Goal: Task Accomplishment & Management: Manage account settings

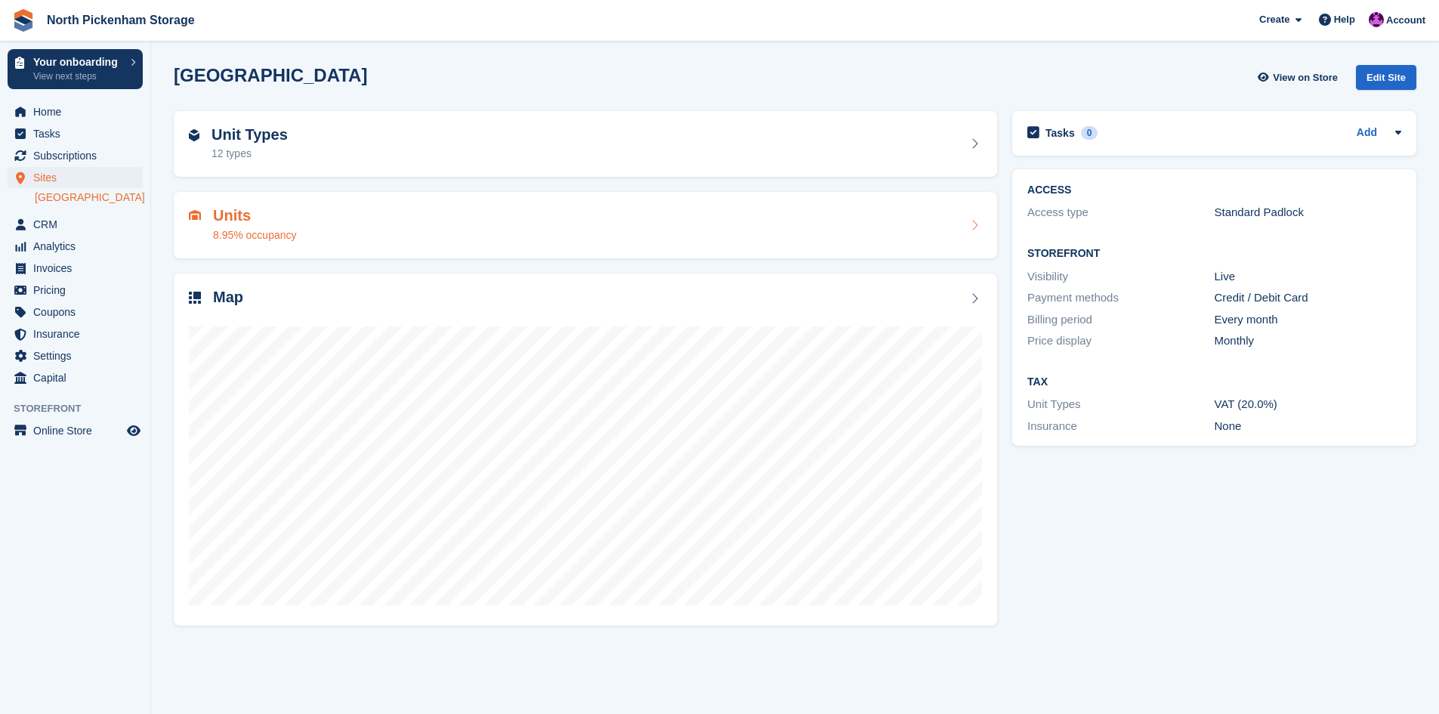
click at [209, 212] on div "Units 8.95% occupancy" at bounding box center [243, 225] width 108 height 36
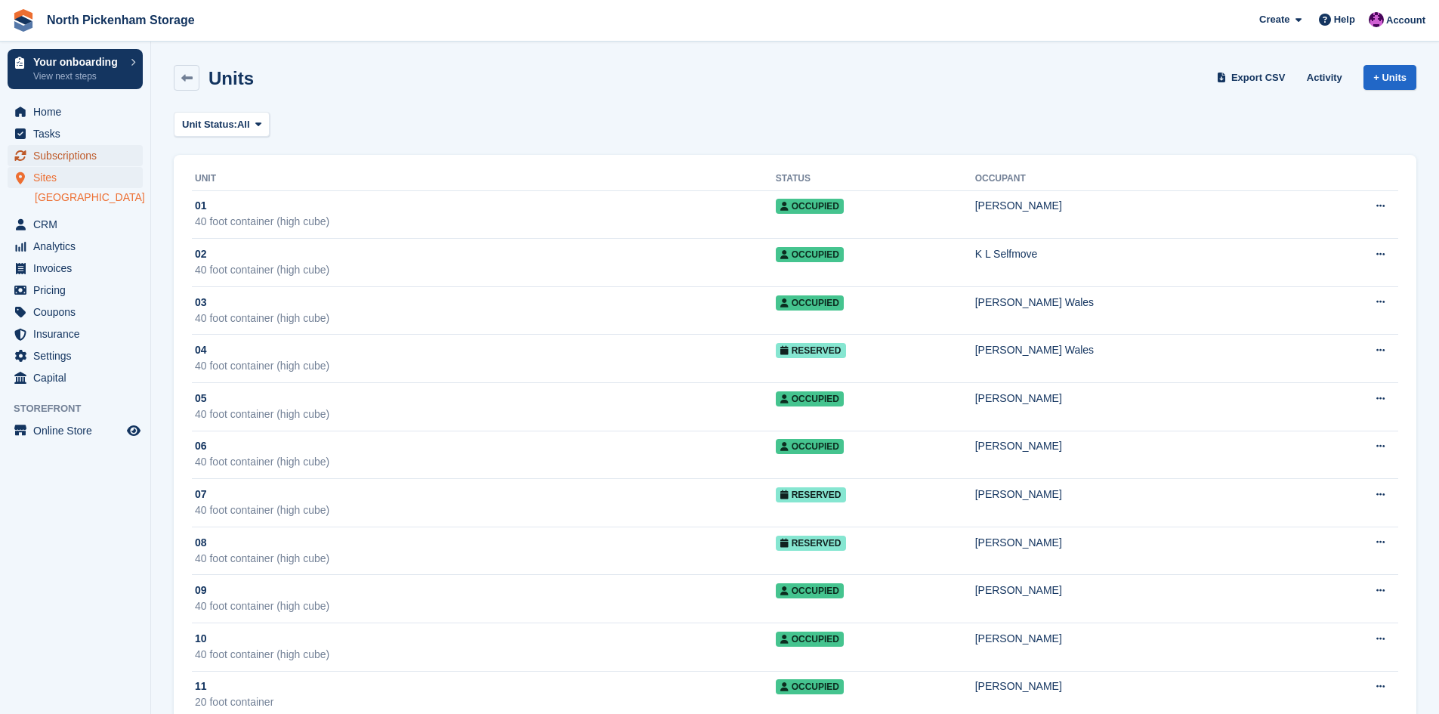
click at [84, 159] on span "Subscriptions" at bounding box center [78, 155] width 91 height 21
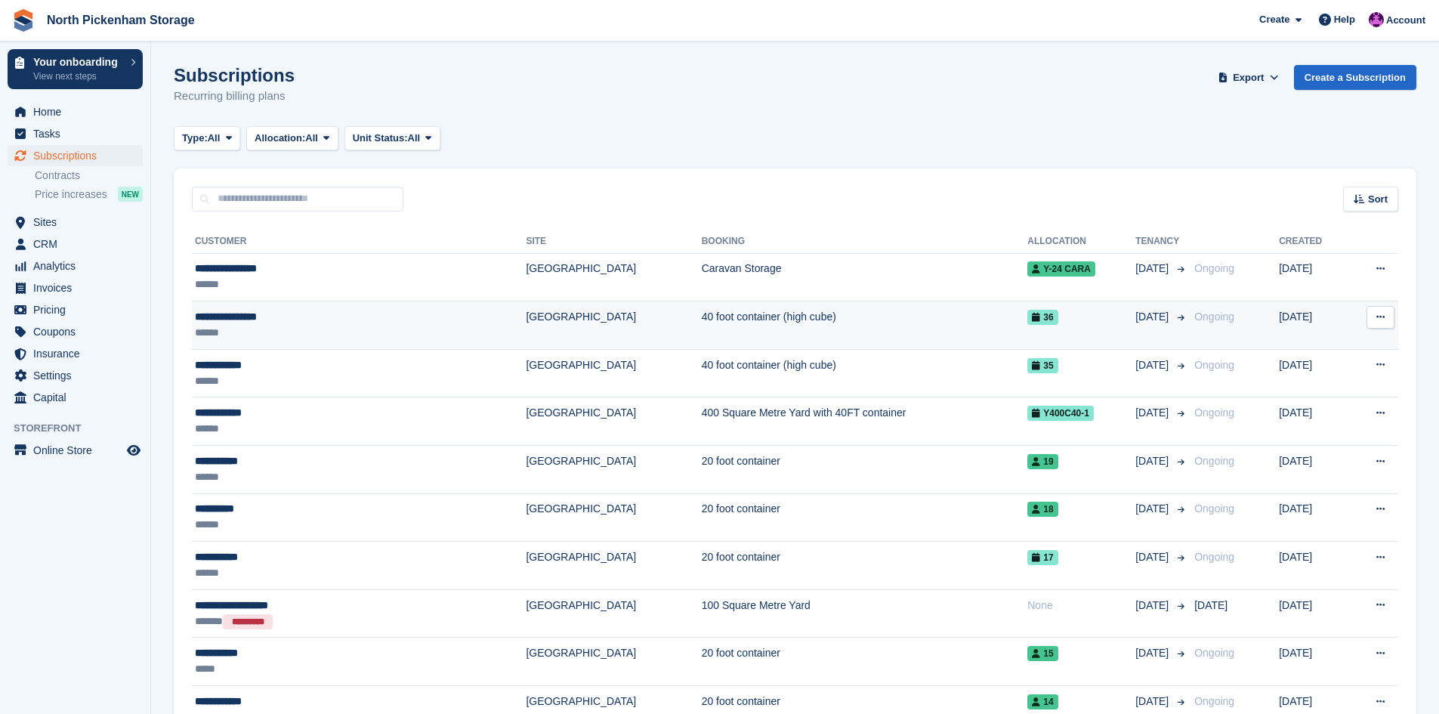
click at [1380, 316] on icon at bounding box center [1380, 317] width 8 height 10
click at [1032, 317] on icon at bounding box center [1036, 317] width 8 height 9
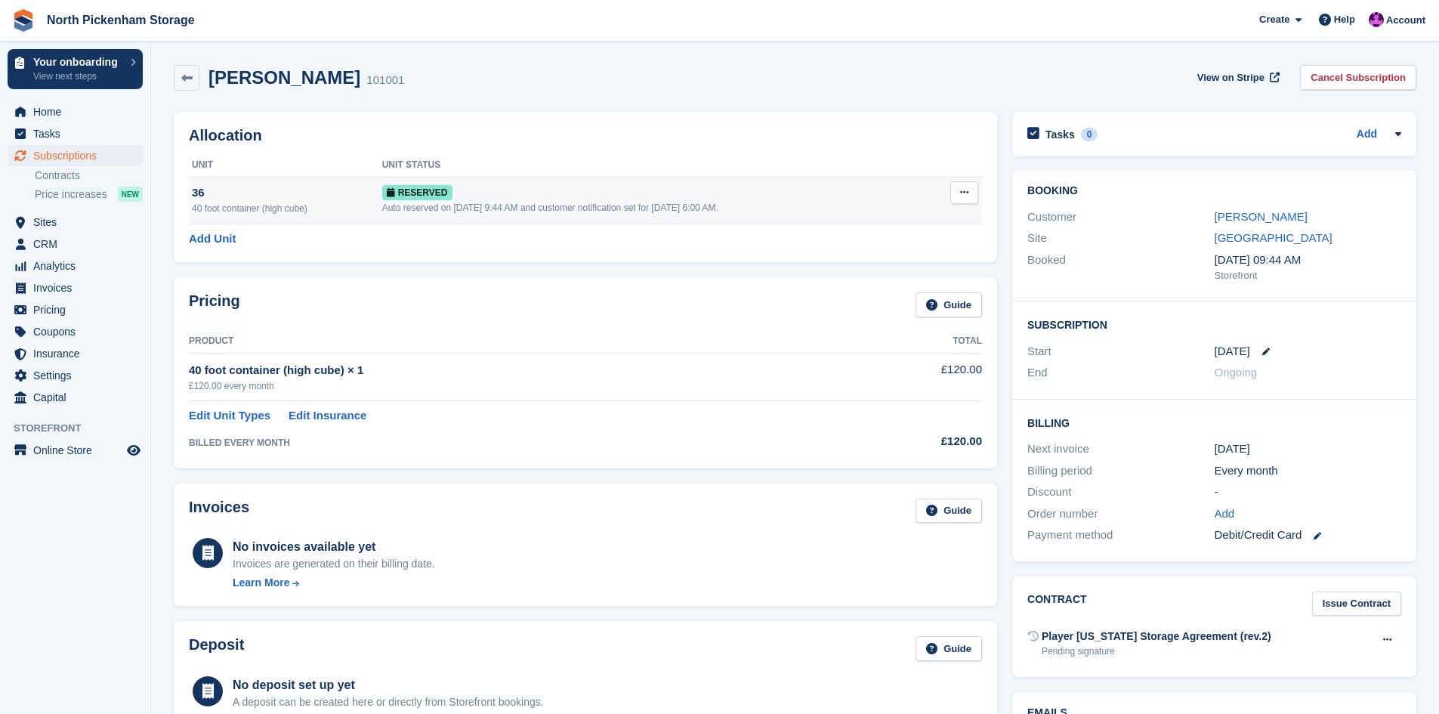
click at [966, 188] on icon at bounding box center [964, 192] width 8 height 10
click at [886, 222] on p "Grant Early Access" at bounding box center [905, 222] width 131 height 20
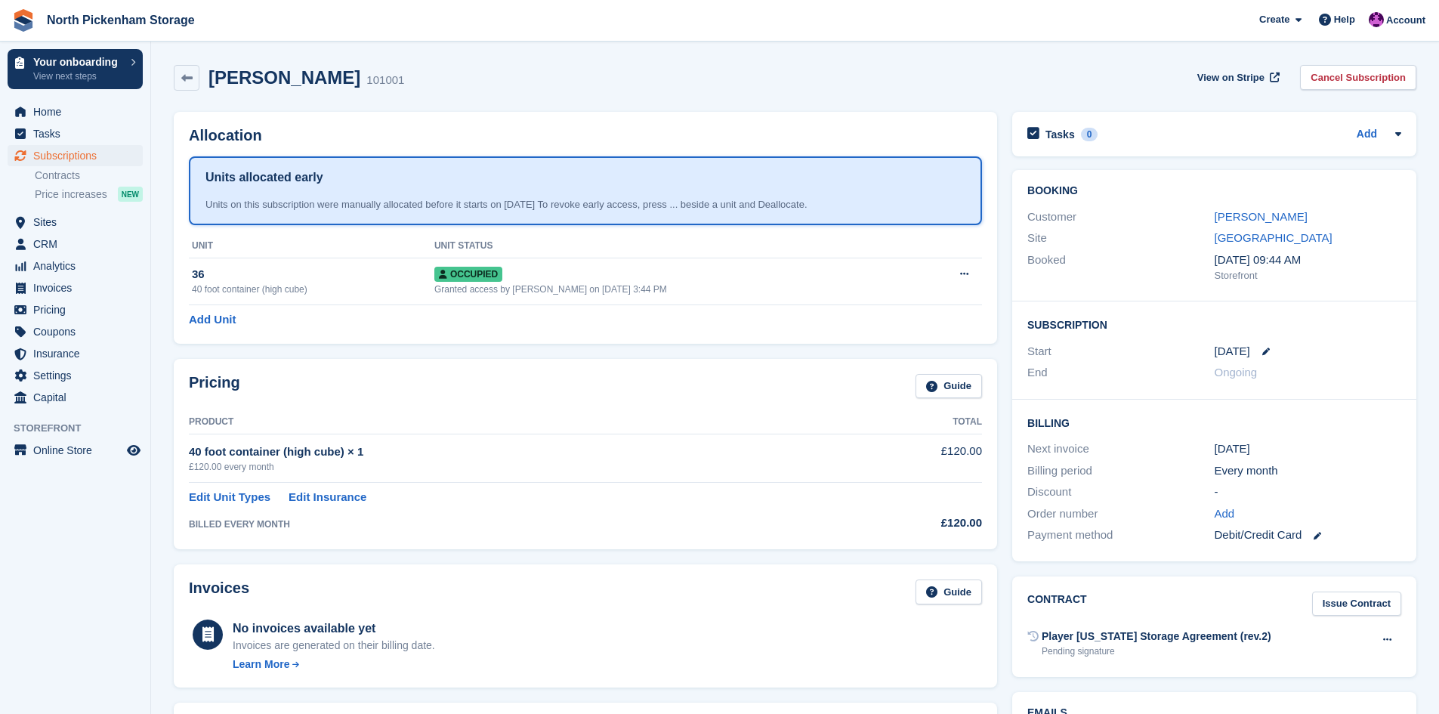
drag, startPoint x: 552, startPoint y: 202, endPoint x: 802, endPoint y: 204, distance: 249.3
click at [802, 204] on div "Units on this subscription were manually allocated before it starts on 12 Sep. …" at bounding box center [585, 204] width 760 height 15
click at [815, 246] on th "Unit Status" at bounding box center [675, 246] width 482 height 24
